Goal: Find specific page/section: Find specific page/section

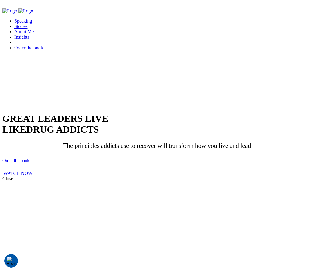
click at [300, 55] on div at bounding box center [156, 55] width 309 height 0
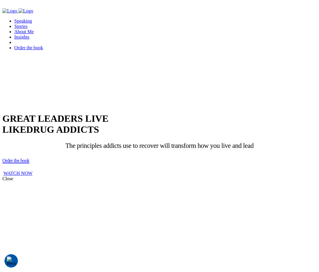
click at [305, 55] on div at bounding box center [159, 55] width 314 height 0
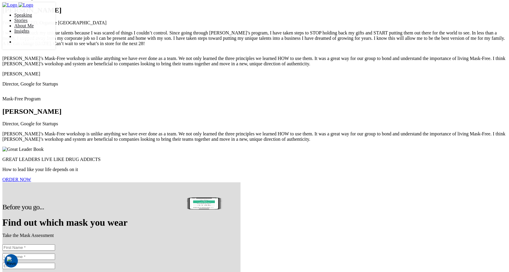
scroll to position [2719, 0]
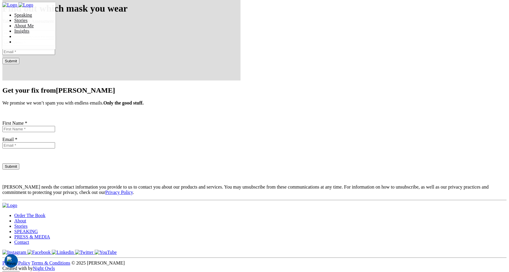
click at [29, 240] on link "Contact" at bounding box center [21, 242] width 15 height 5
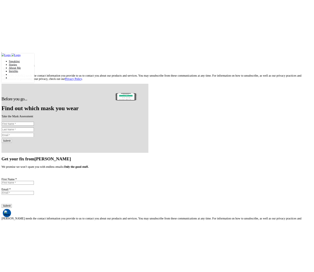
scroll to position [226, 0]
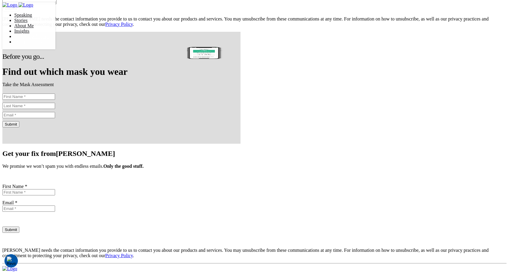
click at [19, 12] on input "Submit" at bounding box center [10, 8] width 17 height 6
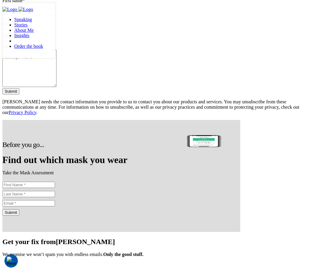
scroll to position [111, 0]
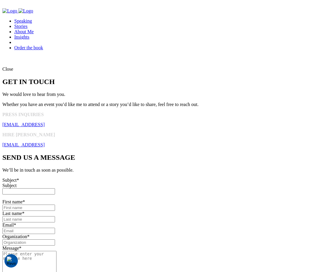
scroll to position [111, 0]
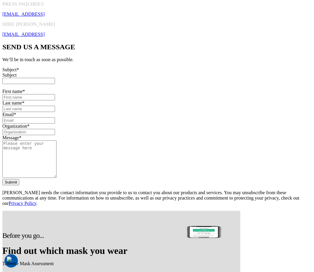
click at [278, 211] on div at bounding box center [156, 211] width 309 height 0
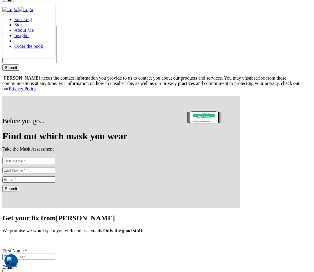
scroll to position [209, 0]
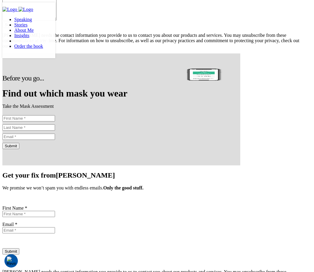
click at [19, 28] on input "Submit" at bounding box center [10, 25] width 17 height 6
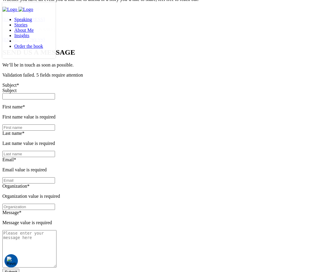
scroll to position [13, 0]
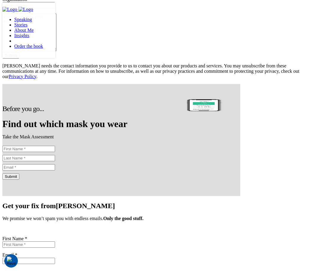
scroll to position [172, 0]
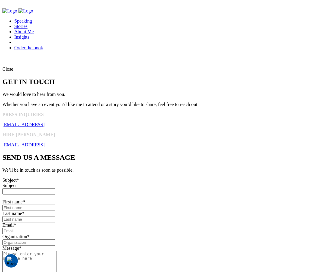
click at [25, 14] on img "Company Logo" at bounding box center [25, 10] width 15 height 5
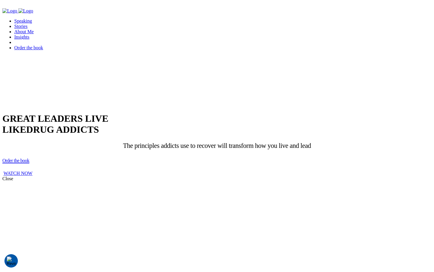
click at [32, 18] on link "Speaking" at bounding box center [23, 20] width 18 height 5
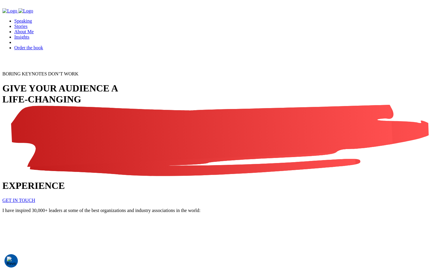
click at [27, 24] on link "Stories" at bounding box center [20, 26] width 13 height 5
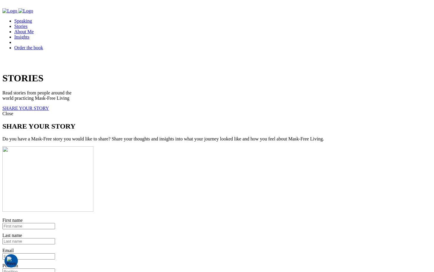
click at [32, 18] on link "Speaking" at bounding box center [23, 20] width 18 height 5
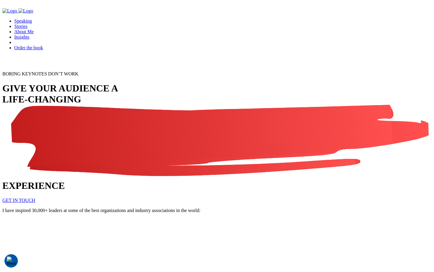
click at [33, 14] on img "Company Logo" at bounding box center [25, 10] width 15 height 5
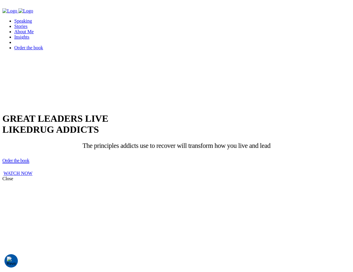
click at [310, 61] on div at bounding box center [176, 61] width 348 height 0
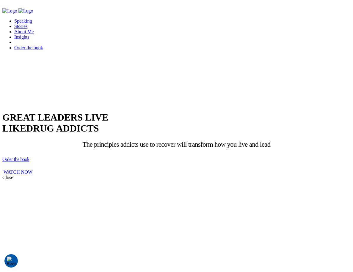
click at [271, 141] on p "The principles addicts use to recover will transform how you live and lead" at bounding box center [176, 145] width 348 height 8
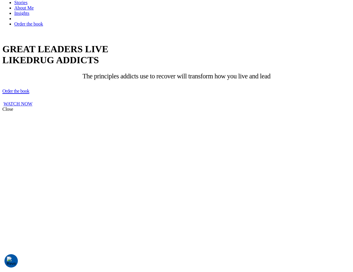
scroll to position [4, 0]
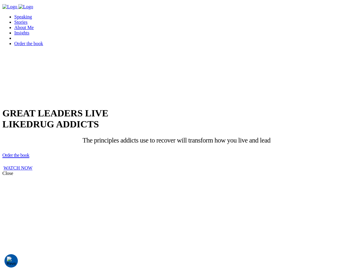
click at [291, 57] on div at bounding box center [176, 57] width 348 height 0
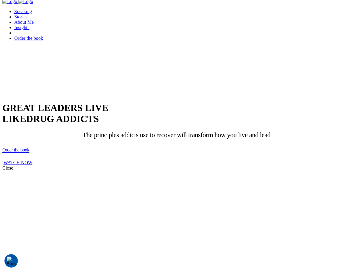
scroll to position [0, 0]
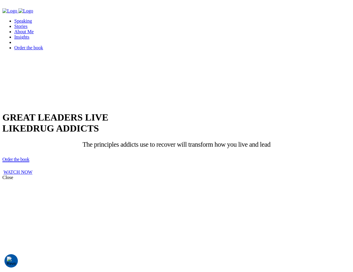
click at [290, 61] on div at bounding box center [176, 61] width 348 height 0
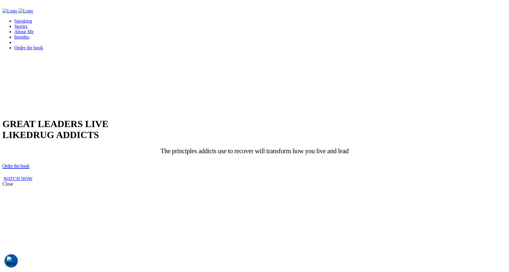
click at [27, 24] on link "Stories" at bounding box center [20, 26] width 13 height 5
